Goal: Find specific page/section: Find specific page/section

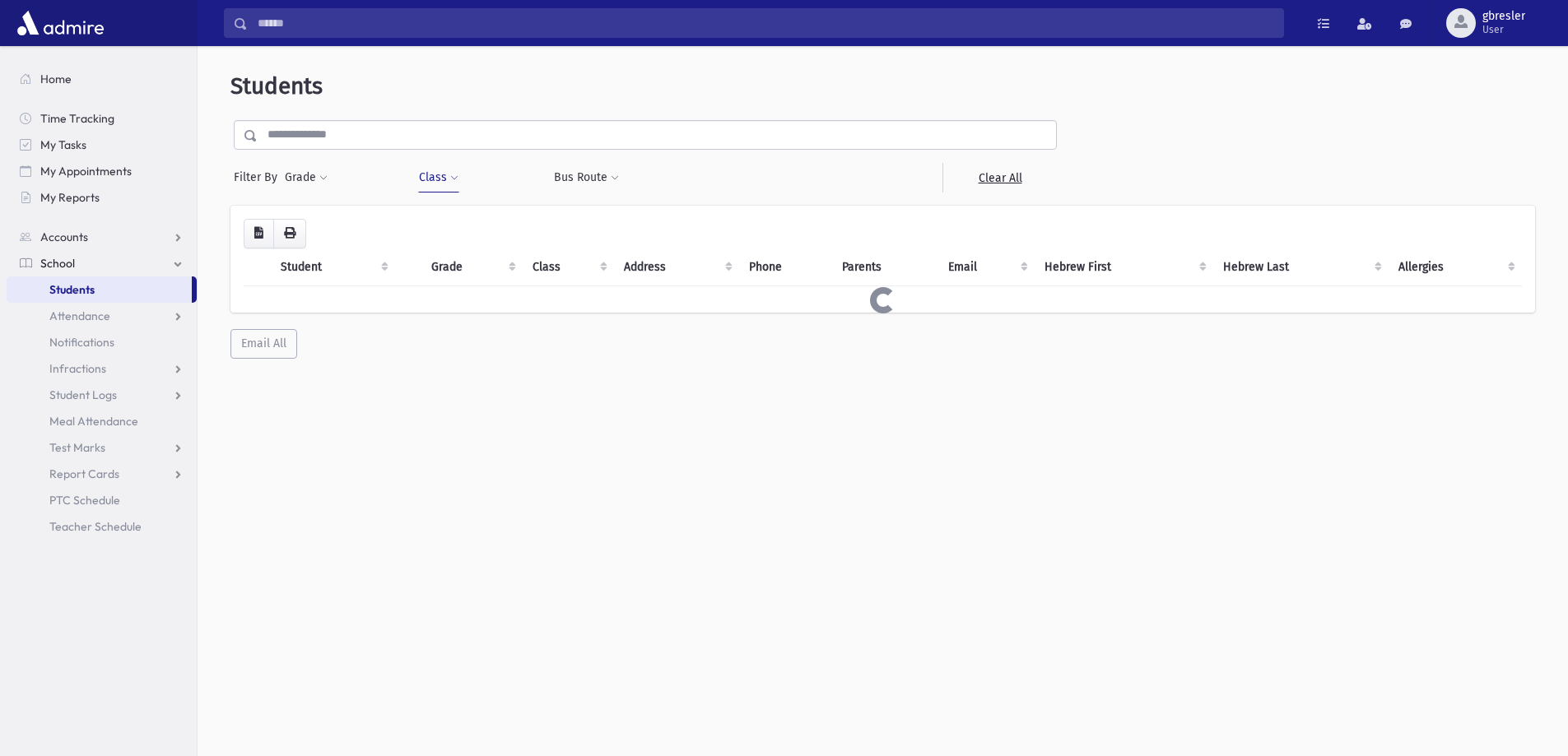
scroll to position [44, 0]
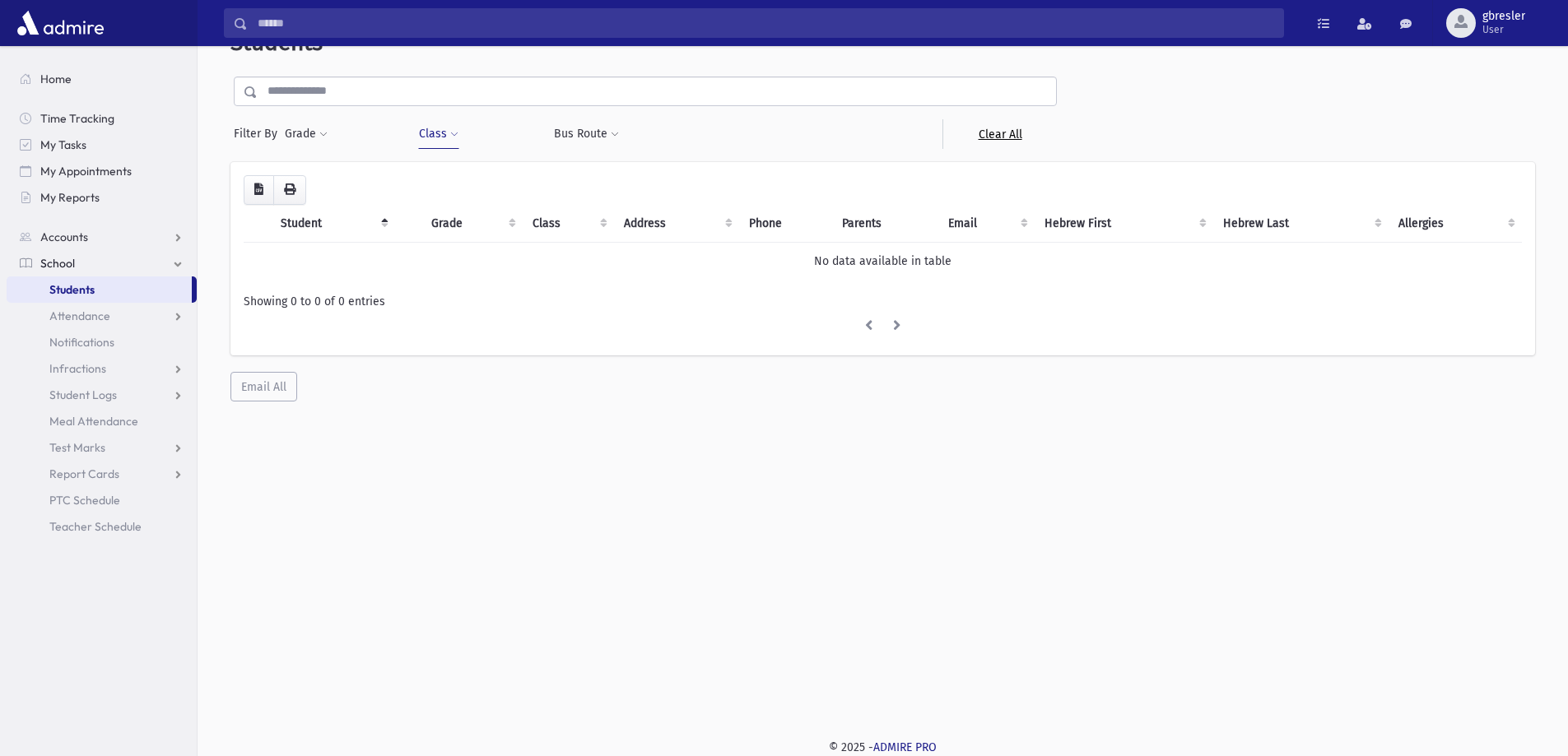
click at [1011, 139] on link "Clear All" at bounding box center [999, 135] width 115 height 30
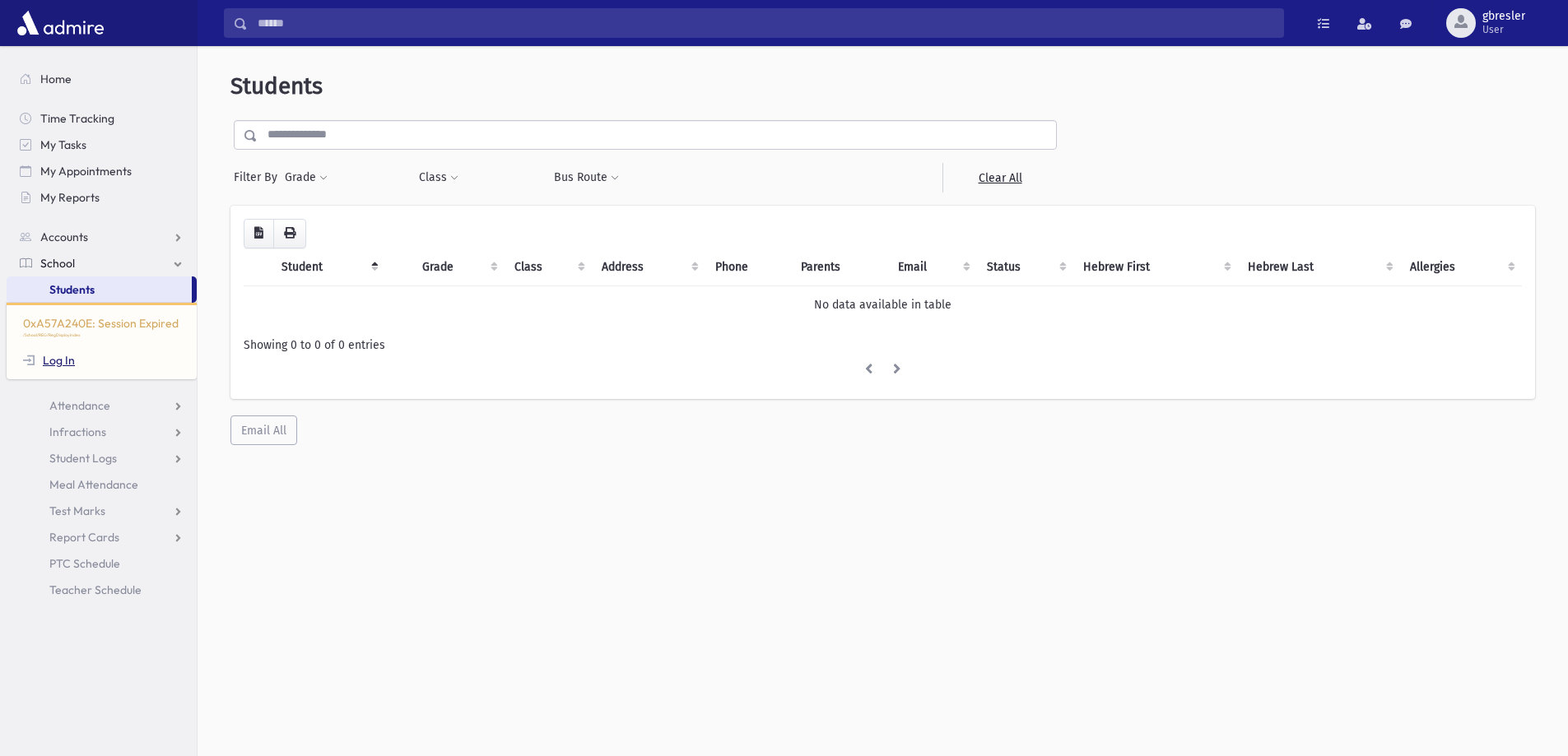
click at [45, 357] on link "Log In" at bounding box center [49, 361] width 52 height 15
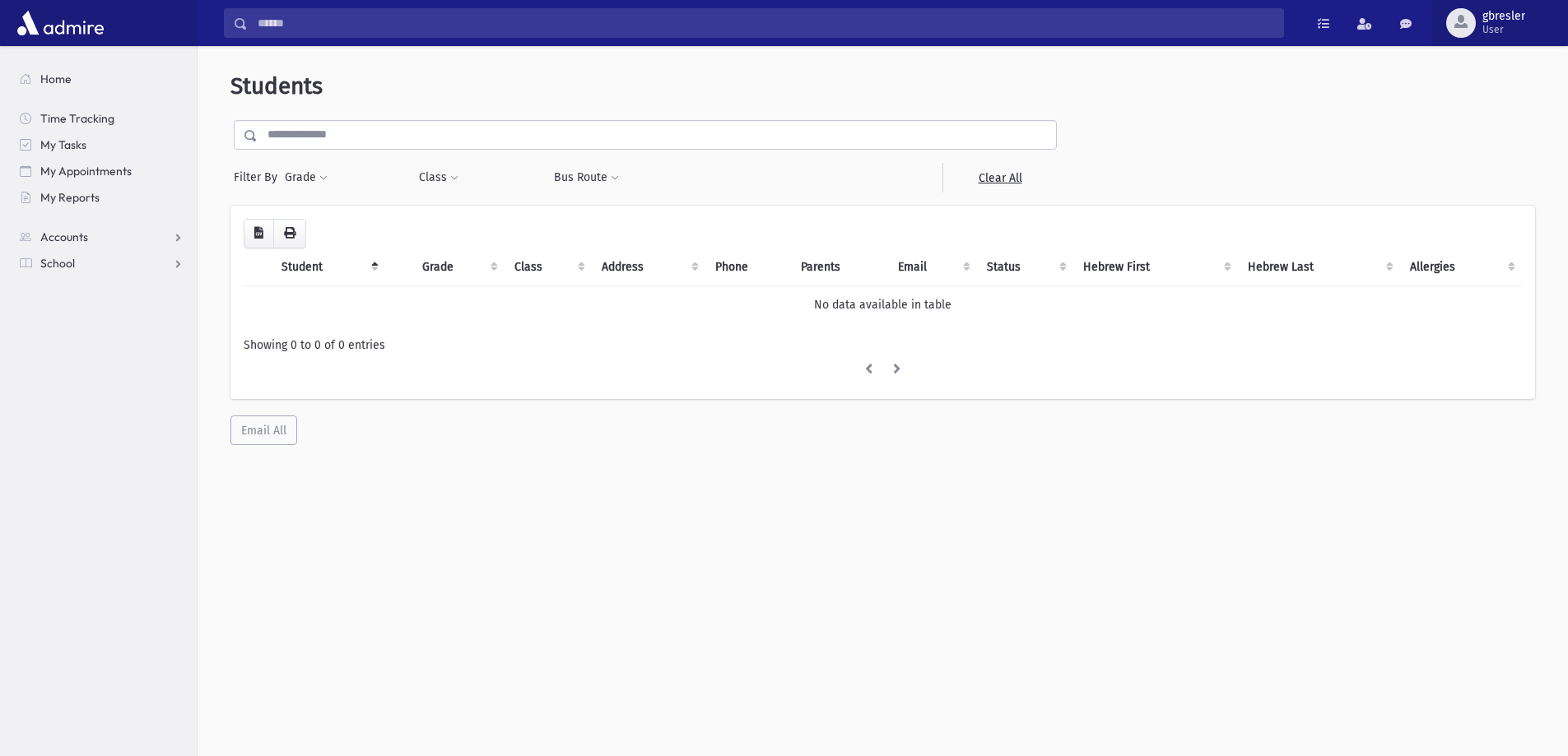
click at [1507, 19] on span "gbresler" at bounding box center [1504, 17] width 43 height 13
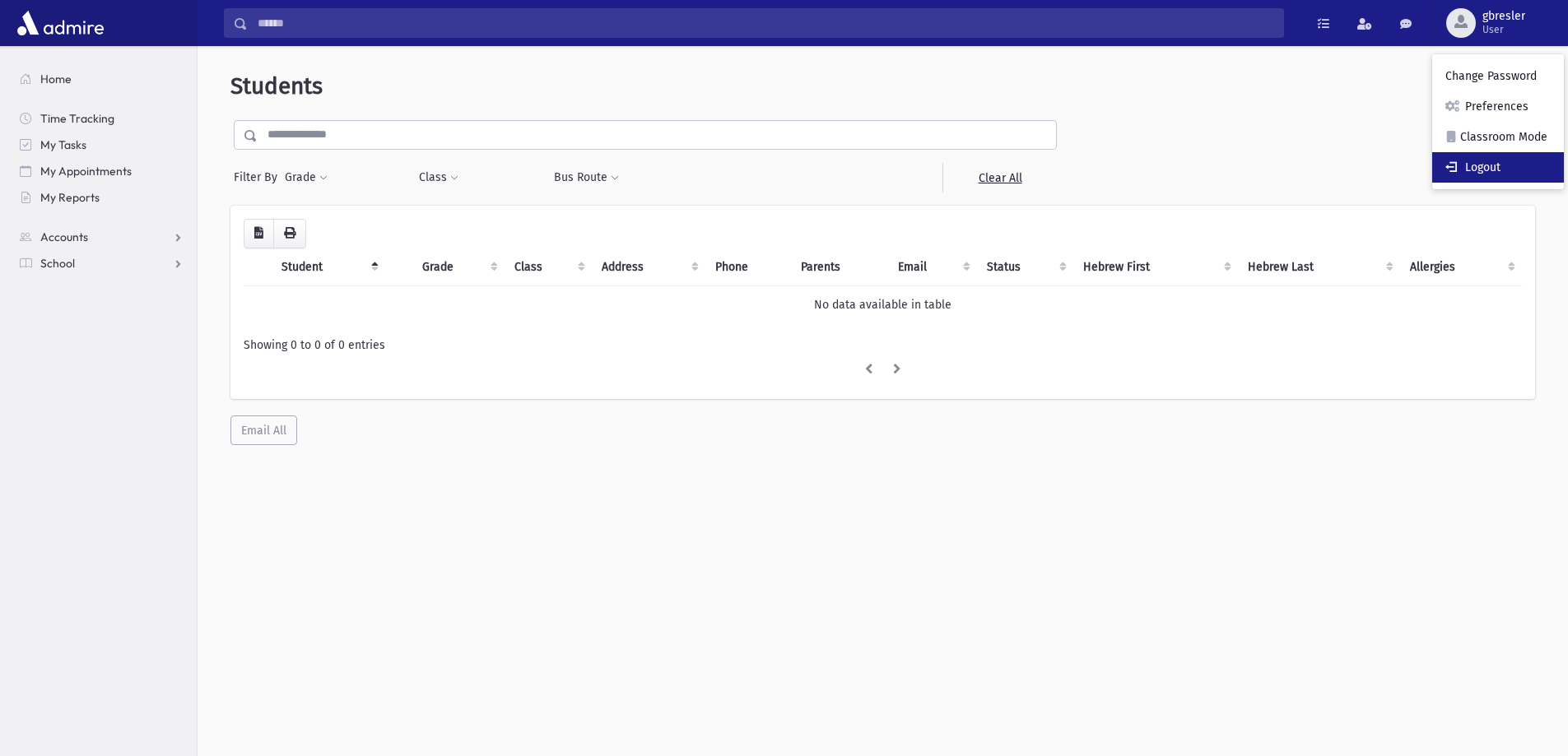
click at [1509, 163] on link "Logout" at bounding box center [1497, 167] width 131 height 31
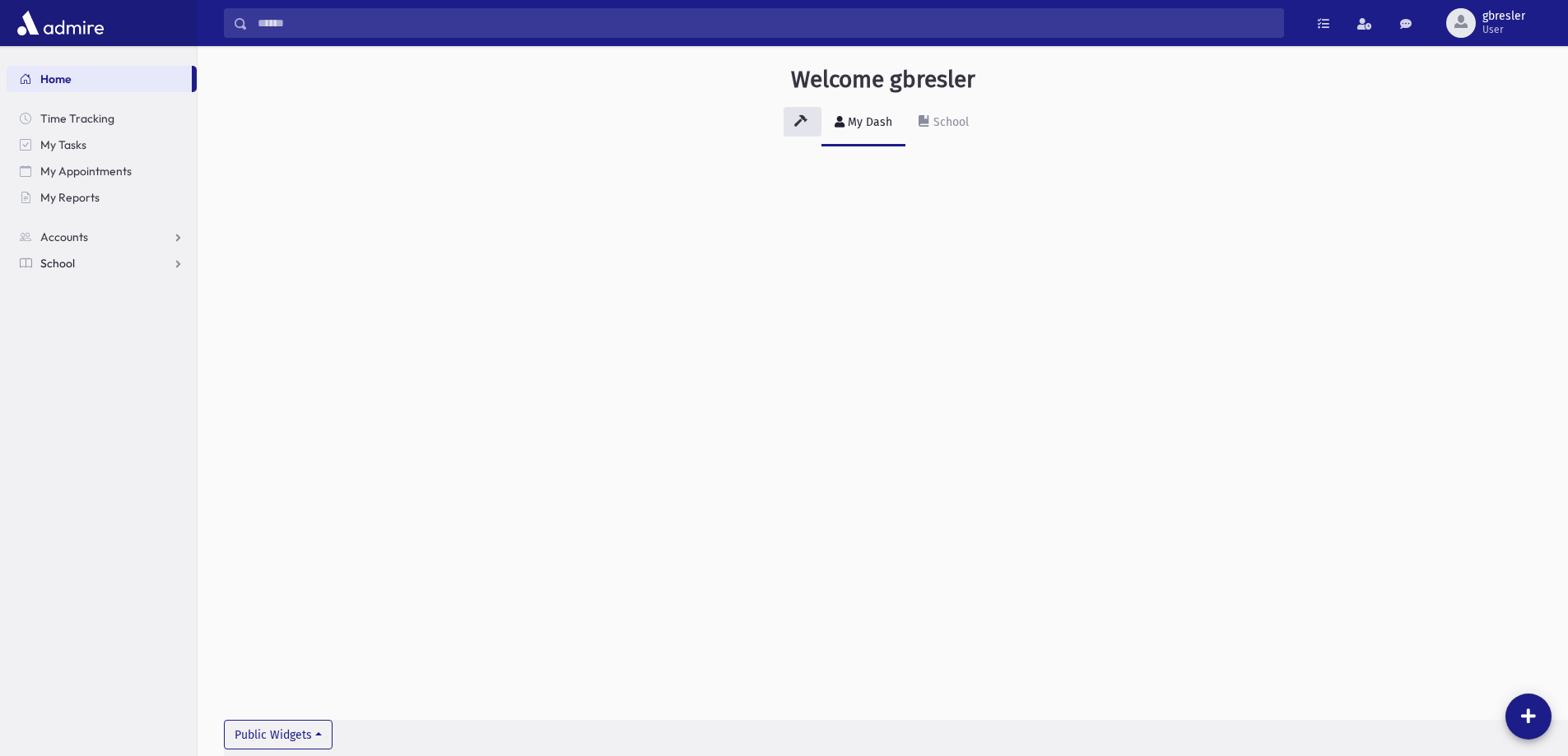
click at [81, 263] on link "School" at bounding box center [102, 263] width 190 height 26
click at [81, 286] on span "Students" at bounding box center [72, 290] width 45 height 15
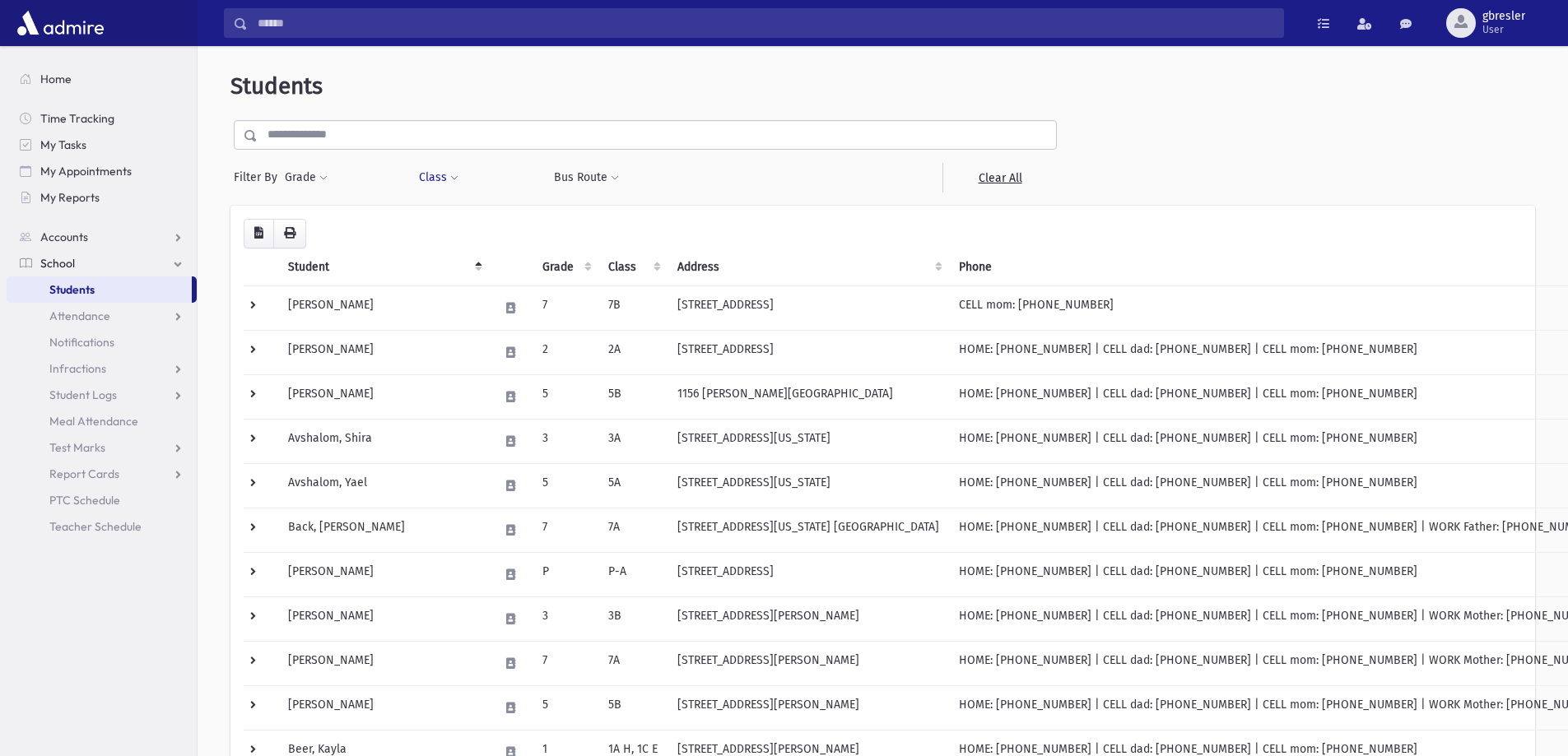
click at [457, 178] on span at bounding box center [454, 178] width 8 height 10
click at [481, 228] on ul at bounding box center [504, 220] width 158 height 25
type input "**"
select select "**"
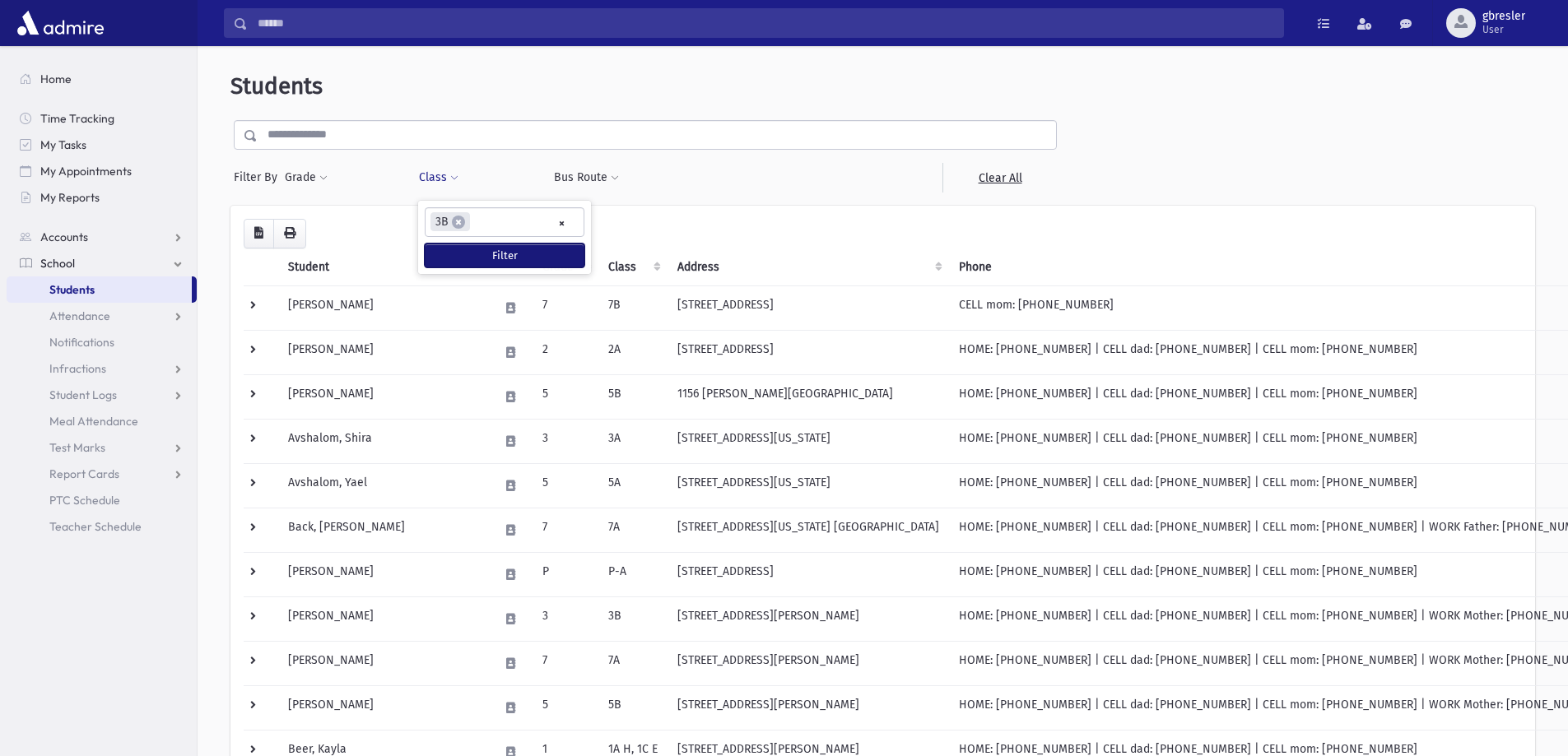
click at [486, 248] on button "Filter" at bounding box center [504, 255] width 159 height 24
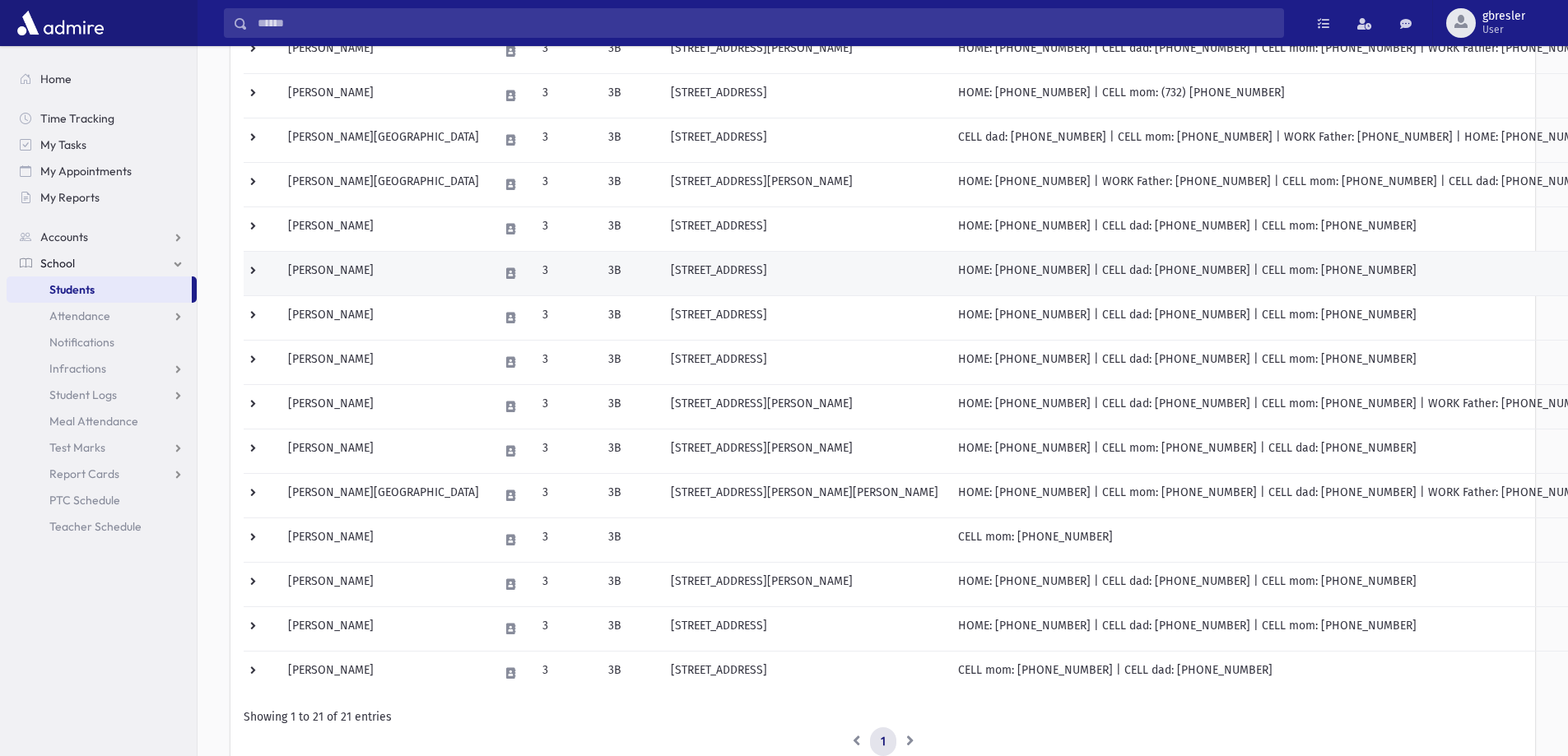
scroll to position [559, 0]
